Goal: Information Seeking & Learning: Check status

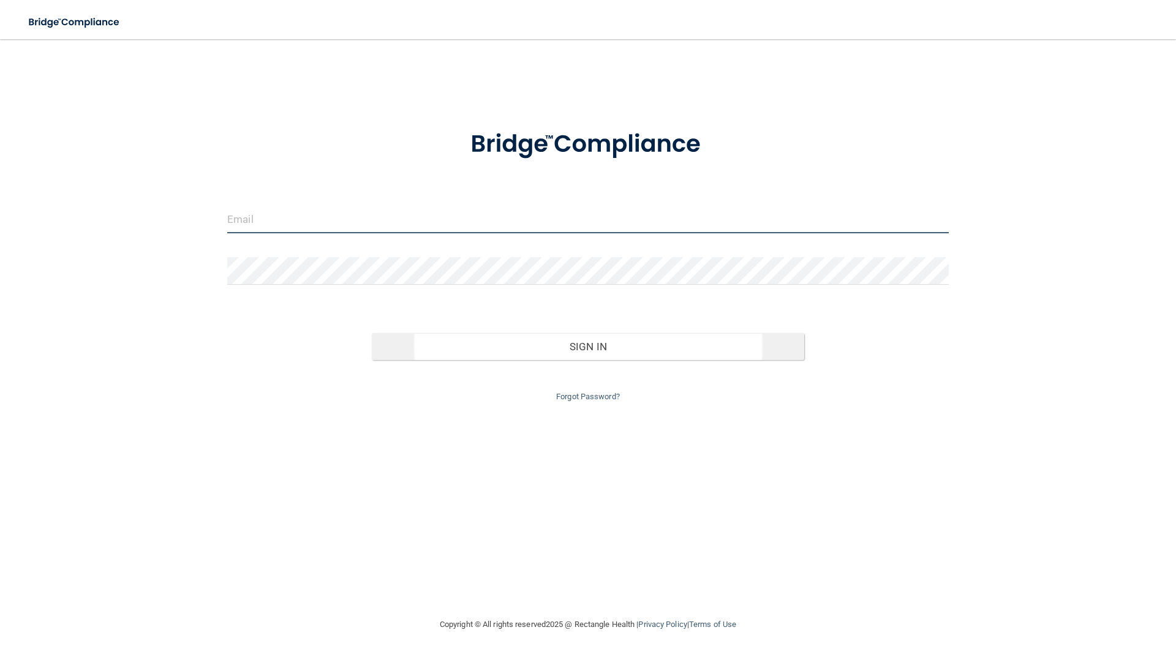
type input "[EMAIL_ADDRESS][DOMAIN_NAME]"
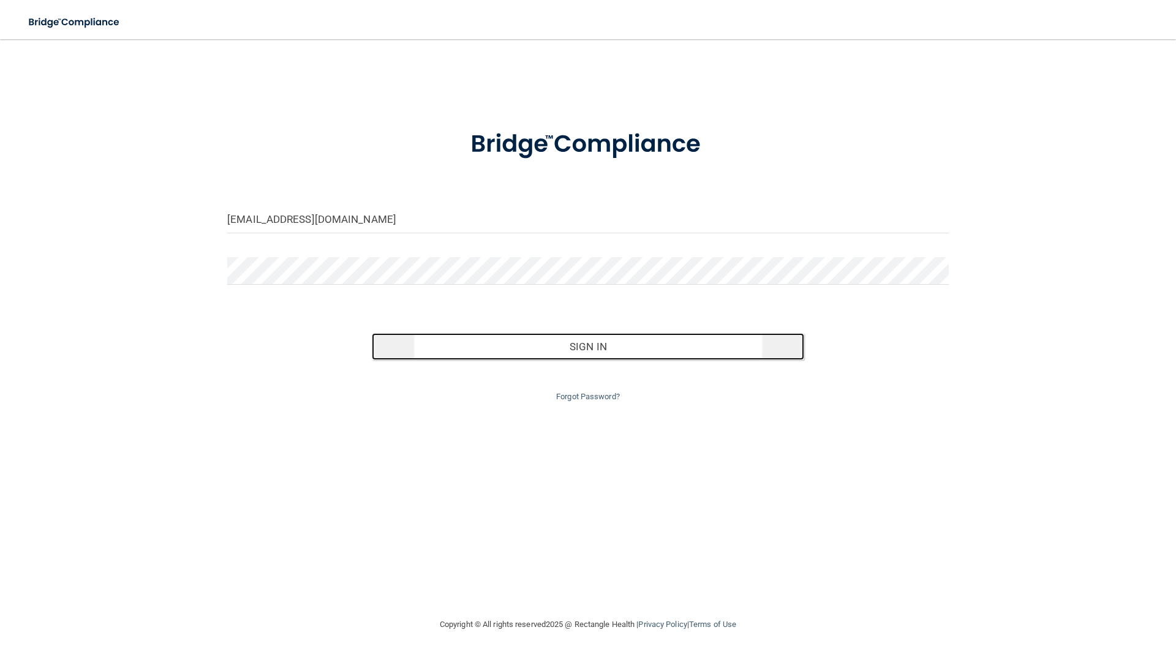
click at [571, 350] on button "Sign In" at bounding box center [588, 346] width 433 height 27
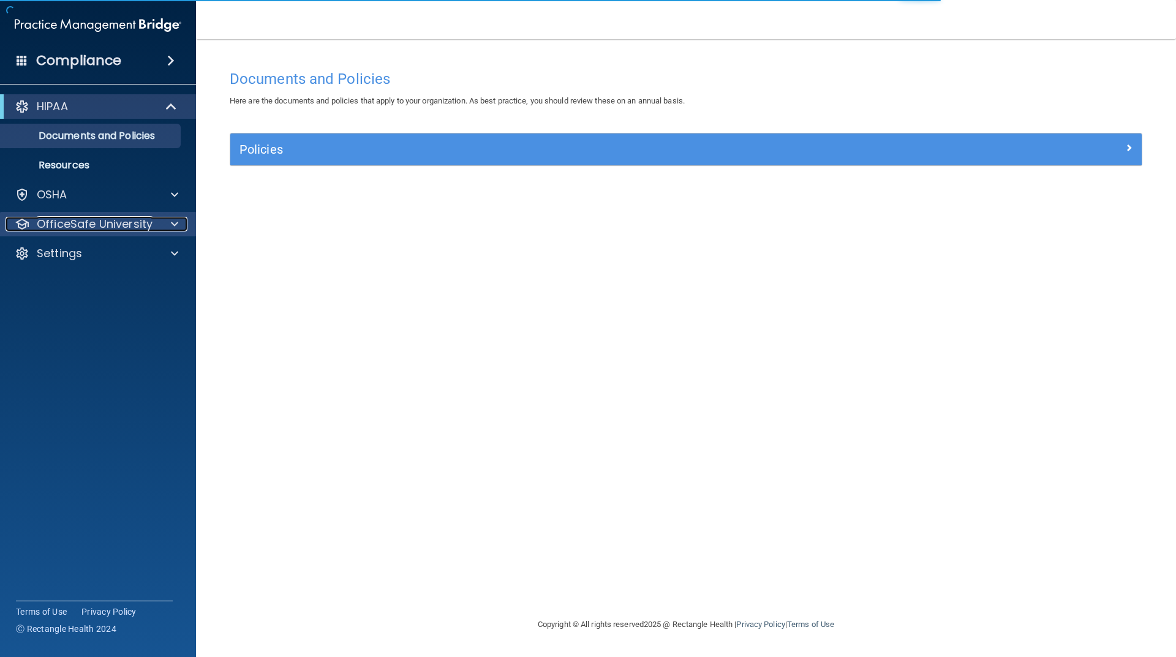
click at [92, 229] on p "OfficeSafe University" at bounding box center [95, 224] width 116 height 15
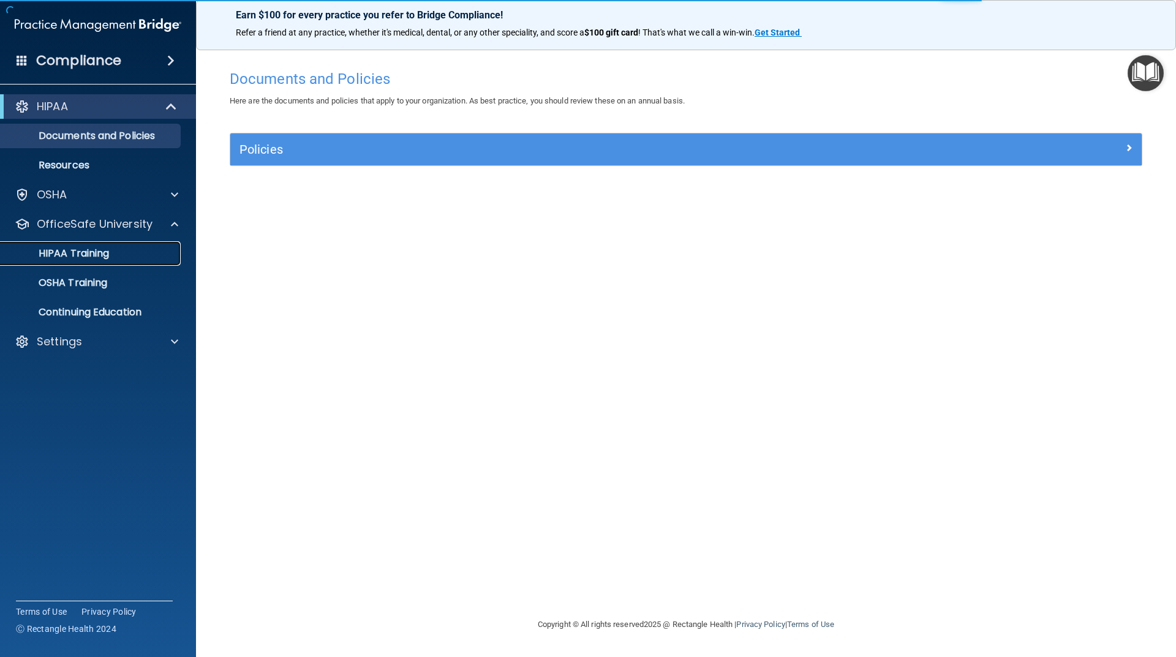
click at [108, 256] on p "HIPAA Training" at bounding box center [58, 253] width 101 height 12
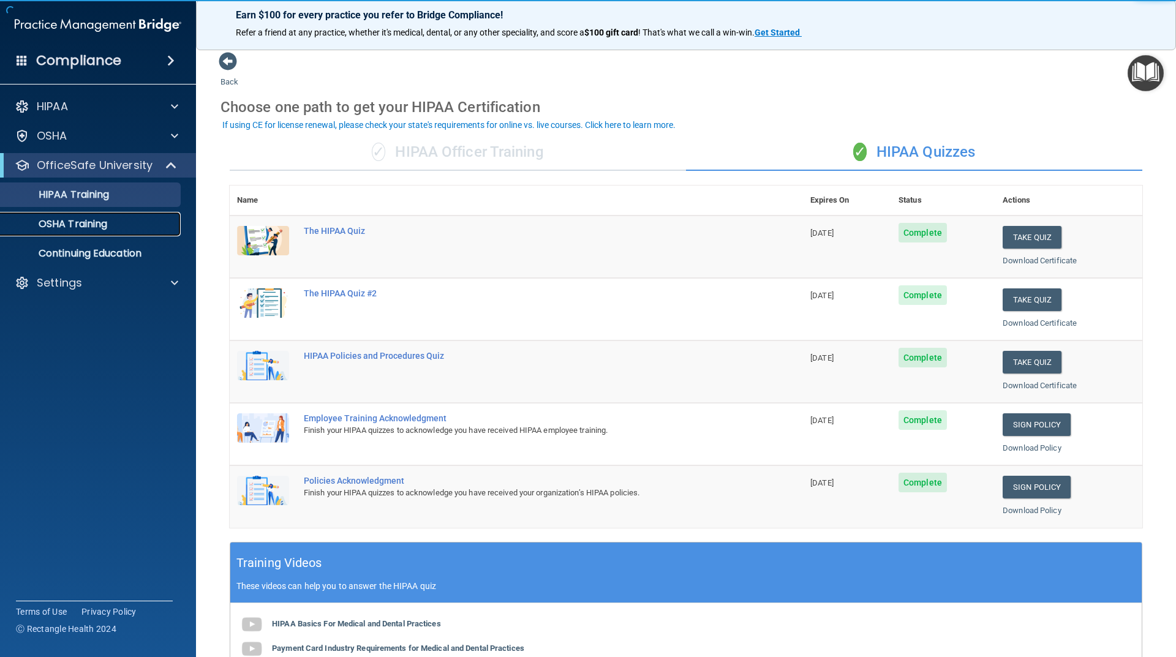
click at [107, 223] on p "OSHA Training" at bounding box center [57, 224] width 99 height 12
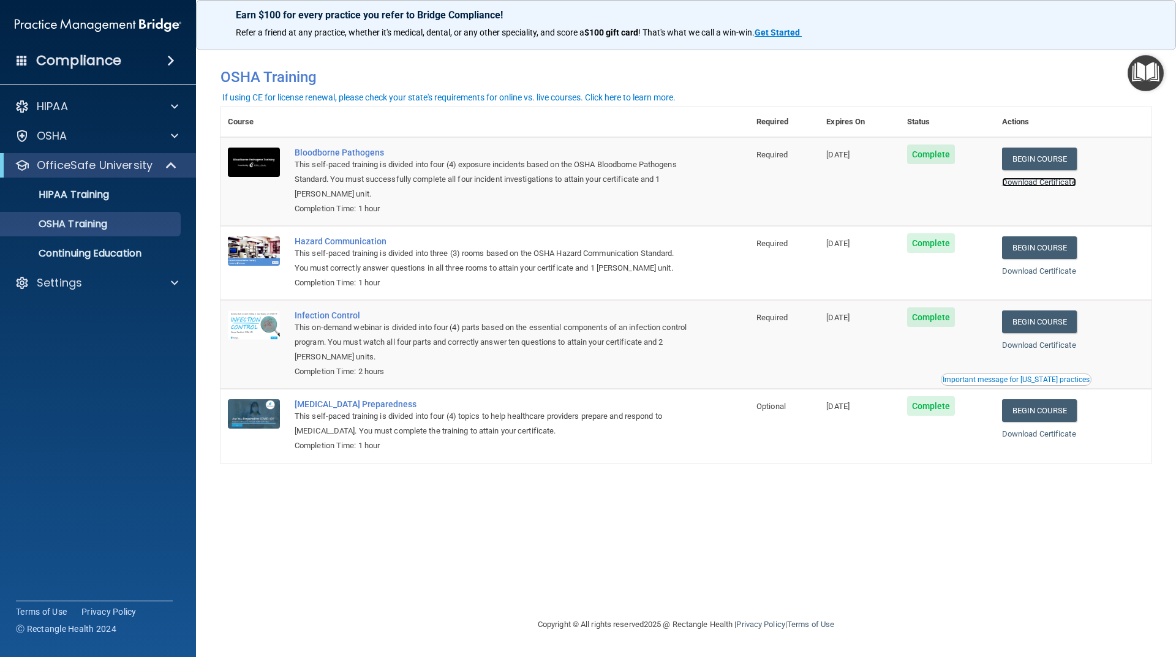
click at [1047, 181] on link "Download Certificate" at bounding box center [1039, 182] width 74 height 9
click at [173, 284] on span at bounding box center [174, 283] width 7 height 15
click at [154, 252] on p "Continuing Education" at bounding box center [91, 253] width 167 height 12
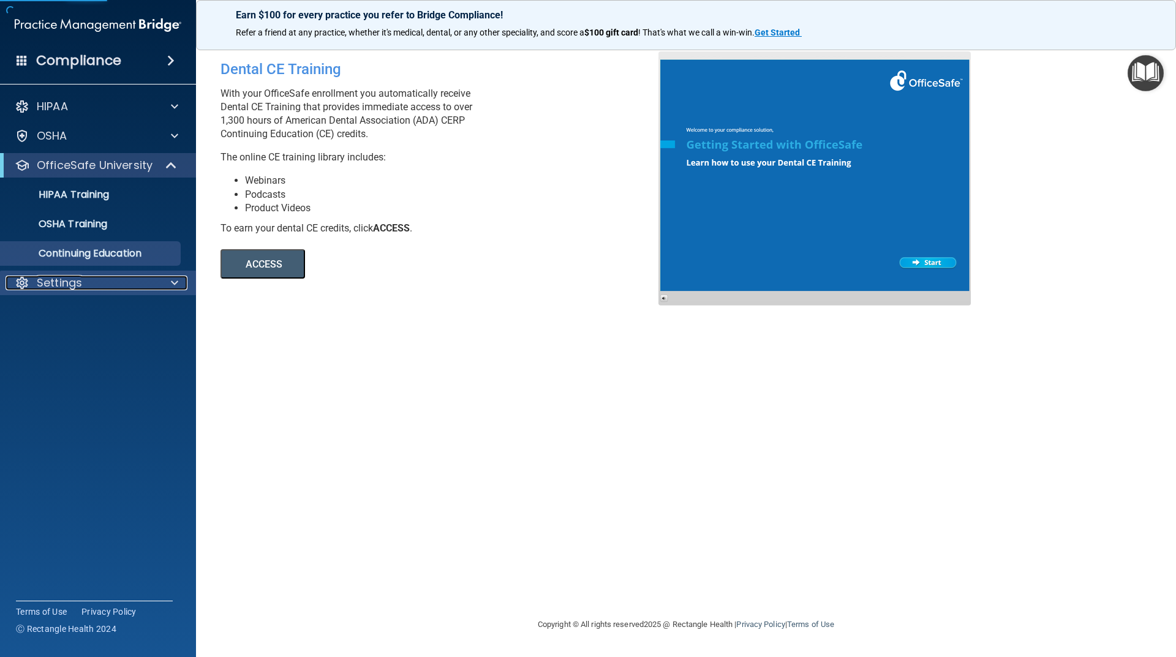
click at [177, 279] on span at bounding box center [174, 283] width 7 height 15
click at [165, 304] on link "My Account" at bounding box center [84, 312] width 193 height 25
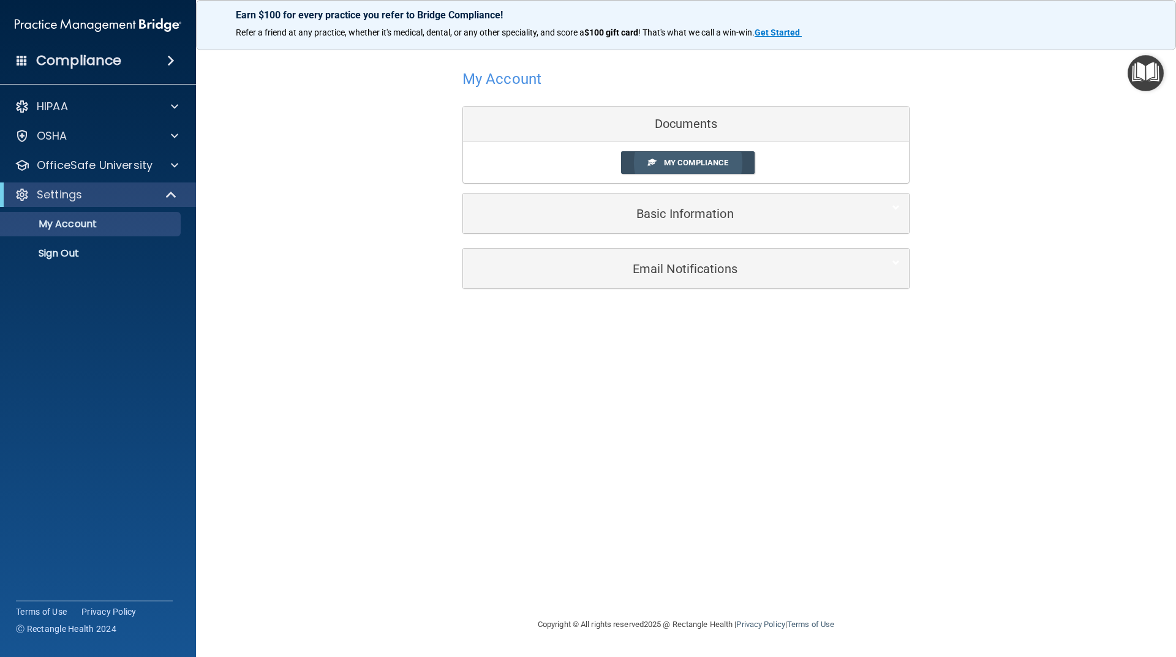
click at [686, 165] on span "My Compliance" at bounding box center [696, 162] width 64 height 9
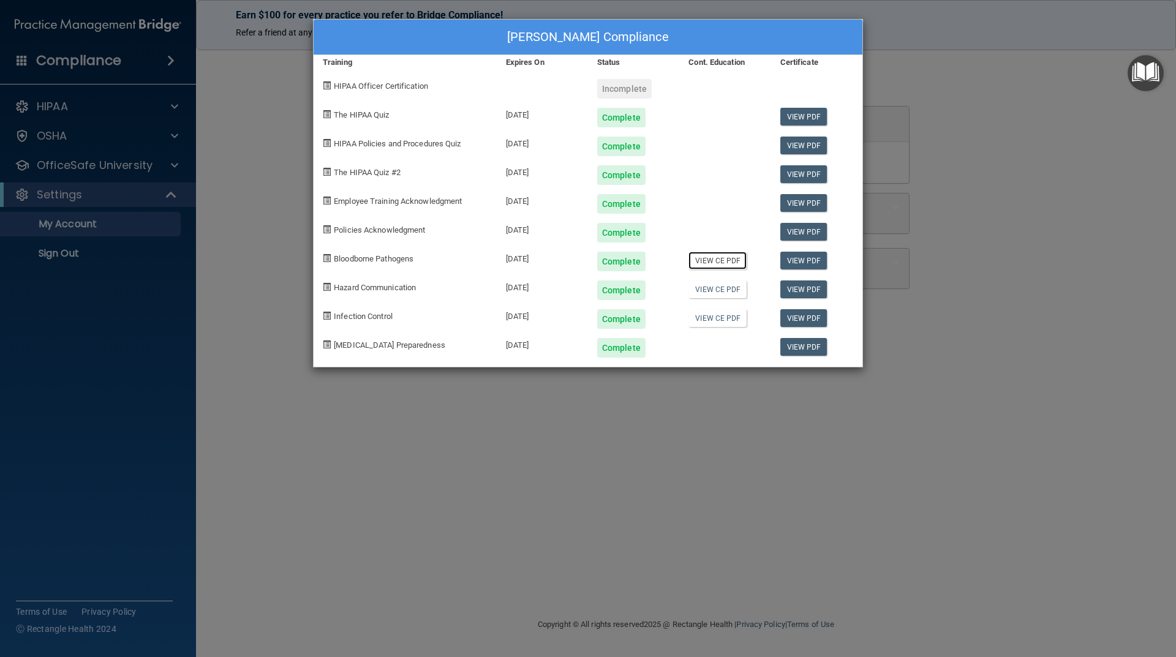
click at [715, 257] on link "View CE PDF" at bounding box center [717, 261] width 58 height 18
click at [724, 289] on link "View CE PDF" at bounding box center [717, 290] width 58 height 18
click at [720, 322] on link "View CE PDF" at bounding box center [717, 318] width 58 height 18
click at [1115, 251] on div "Ashlyn Clausen's Compliance Training Expires On Status Cont. Education Certific…" at bounding box center [588, 328] width 1176 height 657
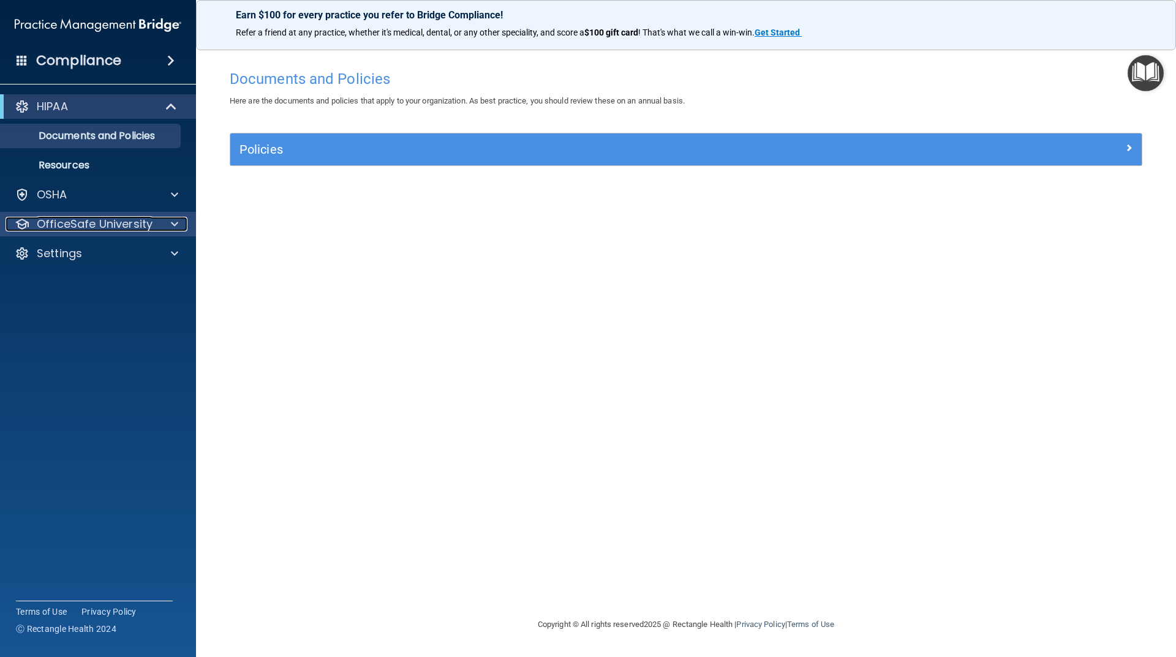
click at [94, 219] on p "OfficeSafe University" at bounding box center [95, 224] width 116 height 15
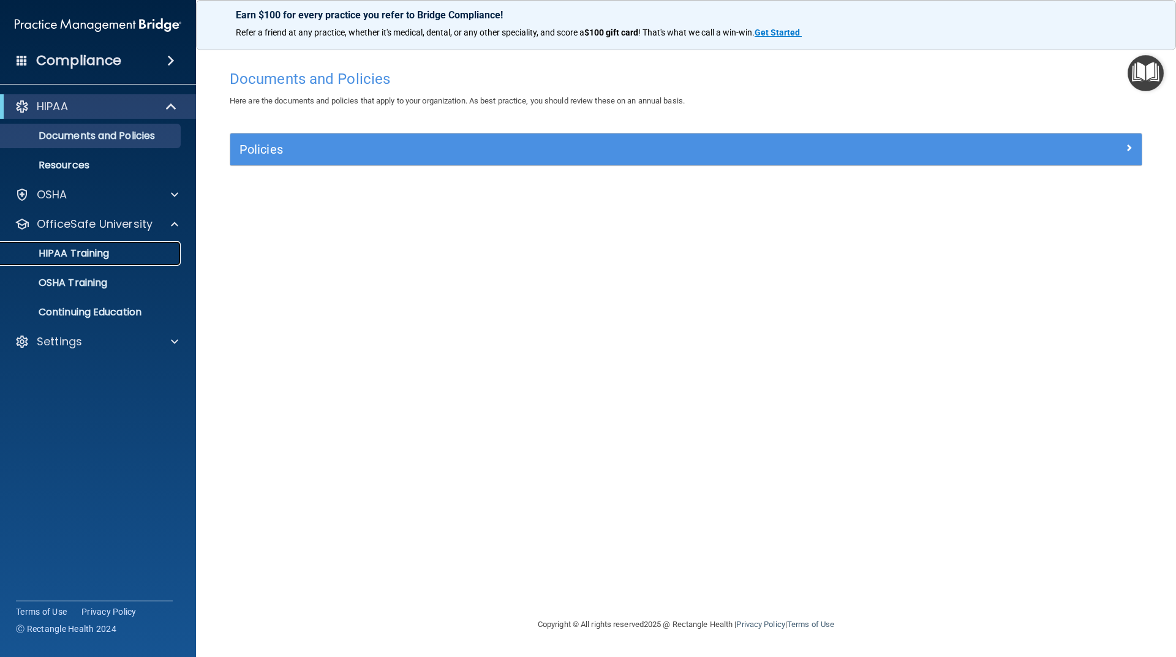
click at [121, 252] on div "HIPAA Training" at bounding box center [91, 253] width 167 height 12
